Goal: Transaction & Acquisition: Purchase product/service

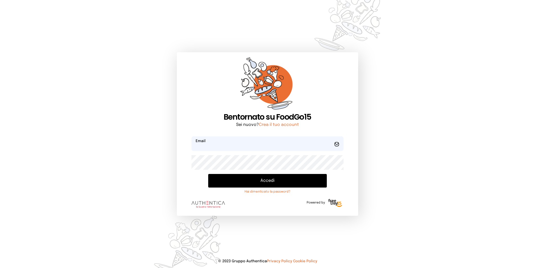
type input "**********"
click at [249, 182] on button "Accedi" at bounding box center [267, 181] width 118 height 14
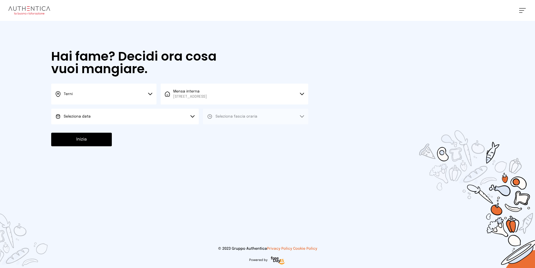
click at [122, 117] on button "Seleziona data" at bounding box center [125, 117] width 148 height 16
click at [97, 134] on li "[DATE], [DATE]" at bounding box center [125, 131] width 148 height 14
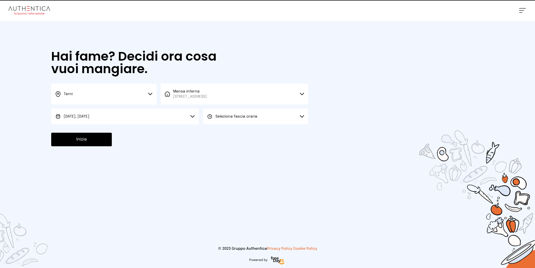
click at [262, 115] on button "Seleziona fascia oraria" at bounding box center [255, 117] width 105 height 16
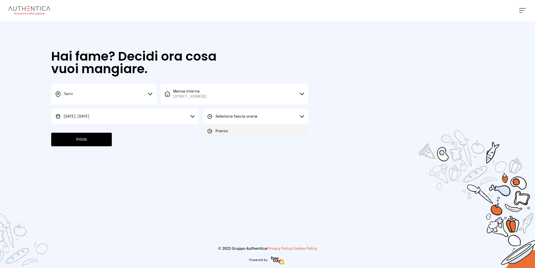
click at [216, 130] on span "Pranzo" at bounding box center [221, 130] width 13 height 5
click at [96, 139] on button "Inizia" at bounding box center [81, 140] width 61 height 14
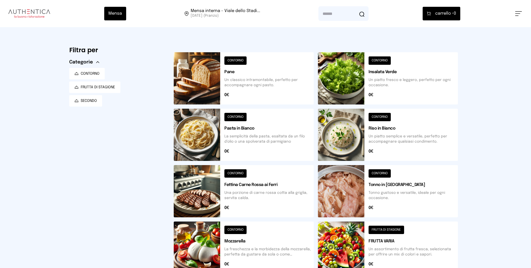
scroll to position [131, 0]
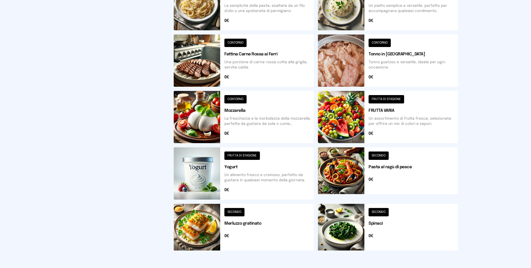
click at [339, 172] on button at bounding box center [388, 173] width 140 height 52
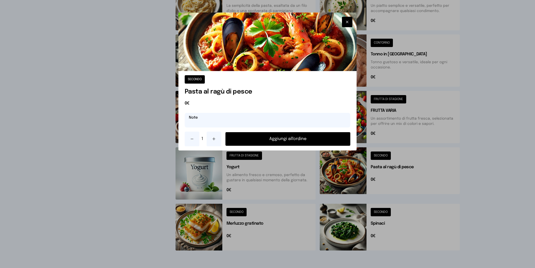
click at [224, 120] on input "text" at bounding box center [268, 120] width 166 height 15
click at [285, 140] on button "Aggiungi all'ordine" at bounding box center [287, 139] width 125 height 14
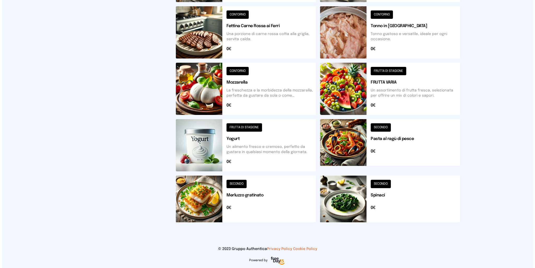
scroll to position [0, 0]
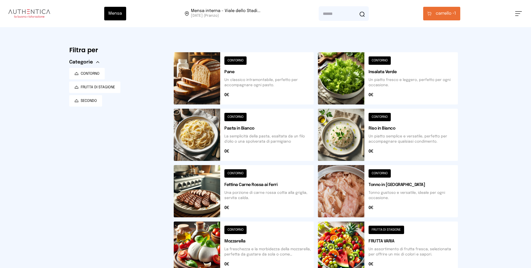
click at [441, 13] on span "carrello •" at bounding box center [445, 13] width 19 height 6
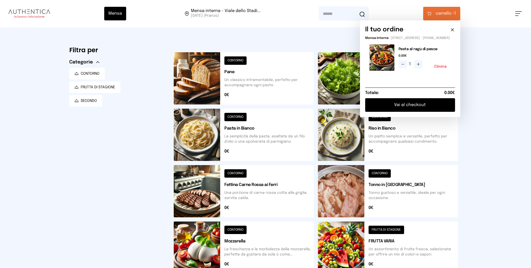
click at [434, 107] on button "Vai al checkout" at bounding box center [410, 105] width 90 height 14
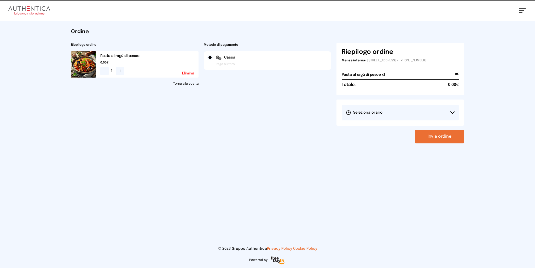
click at [386, 111] on button "Seleziona orario" at bounding box center [400, 113] width 117 height 16
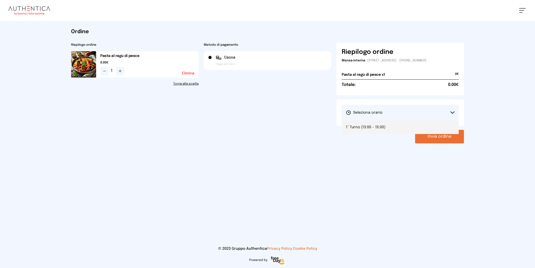
click at [363, 128] on span "1° Turno (13:00 - 15:00)" at bounding box center [365, 127] width 39 height 5
click at [434, 137] on button "Invia ordine" at bounding box center [439, 137] width 49 height 14
